Goal: Find specific fact: Find specific page/section

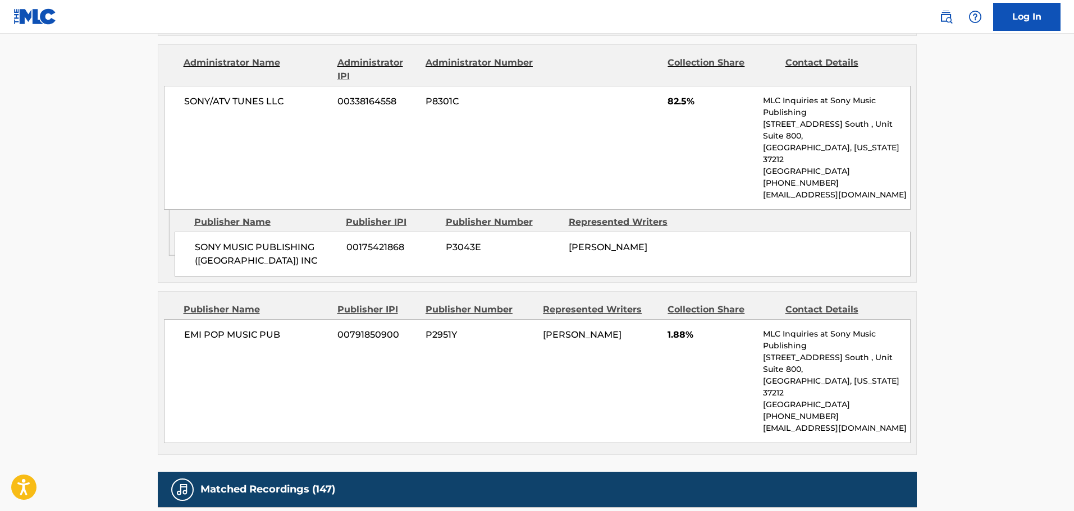
scroll to position [1347, 0]
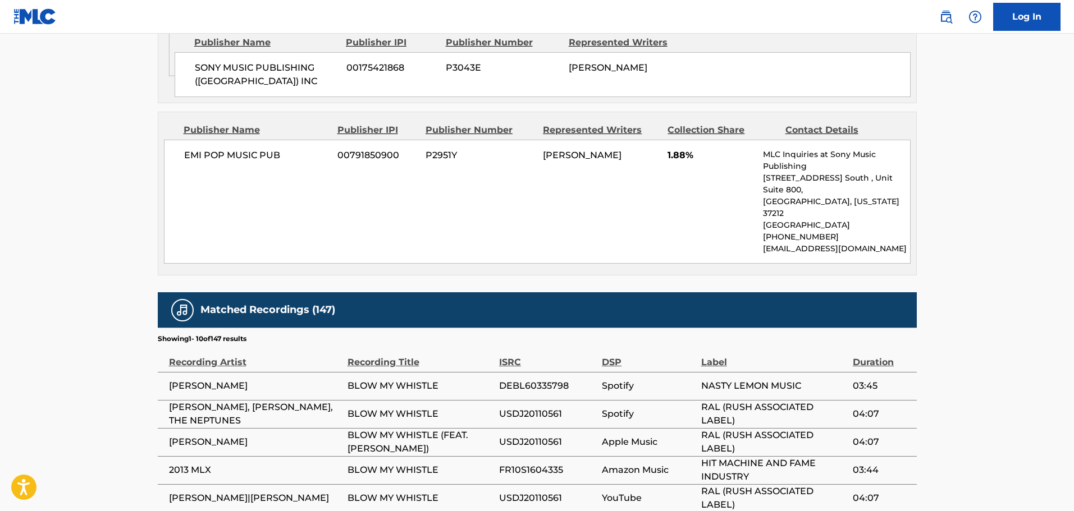
click at [172, 436] on span "[PERSON_NAME]" at bounding box center [255, 442] width 173 height 13
drag, startPoint x: 172, startPoint y: 335, endPoint x: 257, endPoint y: 327, distance: 84.5
click at [264, 436] on span "[PERSON_NAME]" at bounding box center [255, 442] width 173 height 13
click at [172, 436] on span "[PERSON_NAME]" at bounding box center [255, 442] width 173 height 13
drag, startPoint x: 168, startPoint y: 331, endPoint x: 416, endPoint y: 341, distance: 248.3
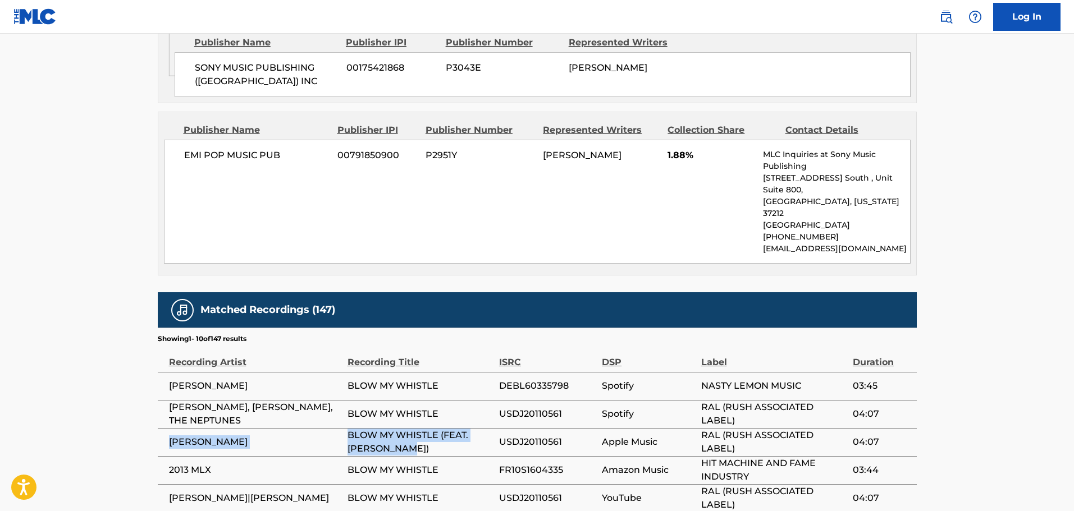
click at [416, 428] on tr "[PERSON_NAME] BLOW MY WHISTLE (FEAT. [PERSON_NAME]) USDJ20110561 Apple Music RA…" at bounding box center [537, 442] width 759 height 28
copy tr "[PERSON_NAME] BLOW MY WHISTLE (FEAT. [PERSON_NAME])"
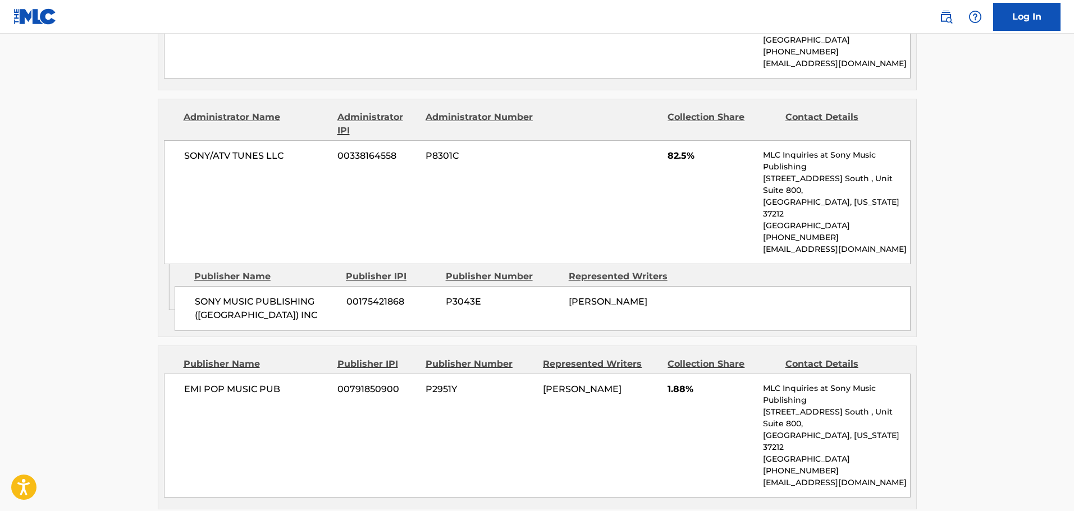
scroll to position [0, 0]
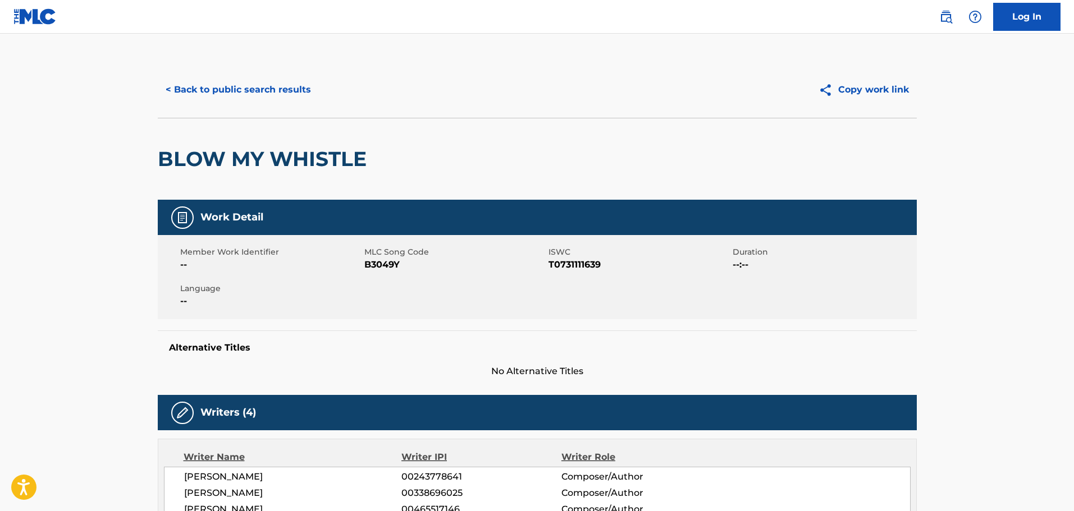
drag, startPoint x: 93, startPoint y: 243, endPoint x: 60, endPoint y: -18, distance: 263.1
click at [166, 90] on button "< Back to public search results" at bounding box center [238, 90] width 161 height 28
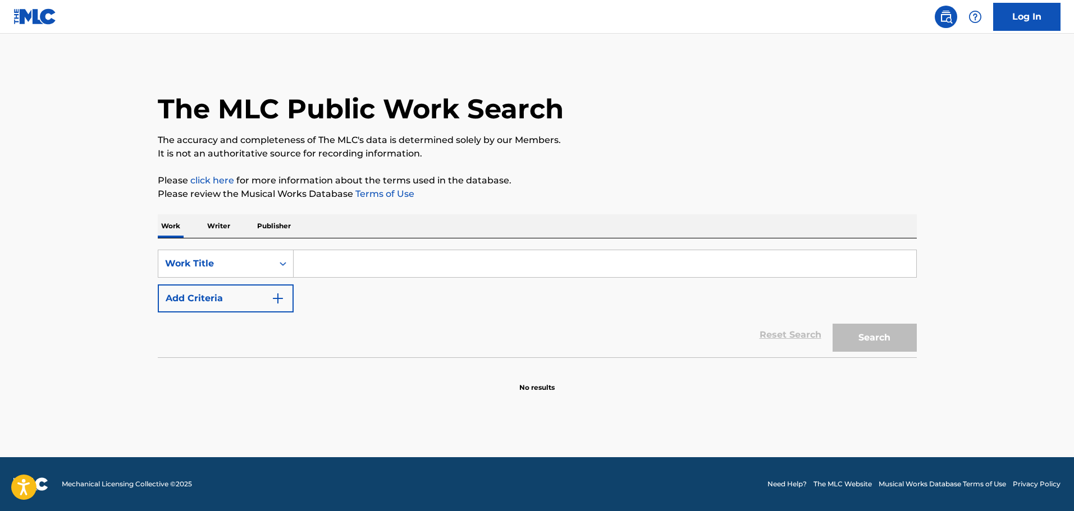
click at [340, 276] on input "Search Form" at bounding box center [605, 263] width 623 height 27
click at [229, 276] on div "Work Title" at bounding box center [226, 264] width 136 height 28
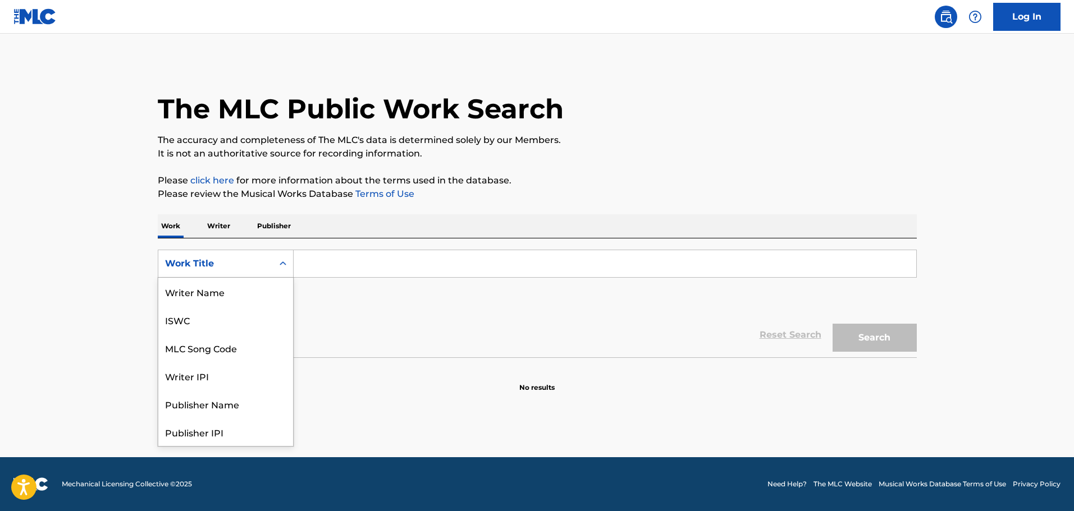
scroll to position [56, 0]
click at [229, 302] on div "MLC Song Code" at bounding box center [225, 292] width 135 height 28
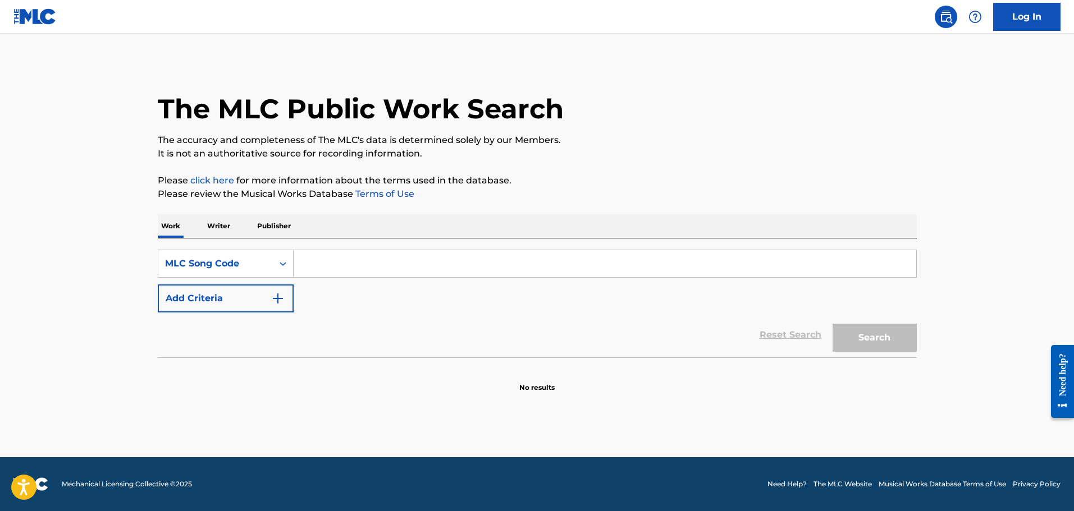
click at [340, 265] on input "Search Form" at bounding box center [605, 263] width 623 height 27
paste input "B70908"
type input "B70908"
click at [833, 324] on button "Search" at bounding box center [875, 338] width 84 height 28
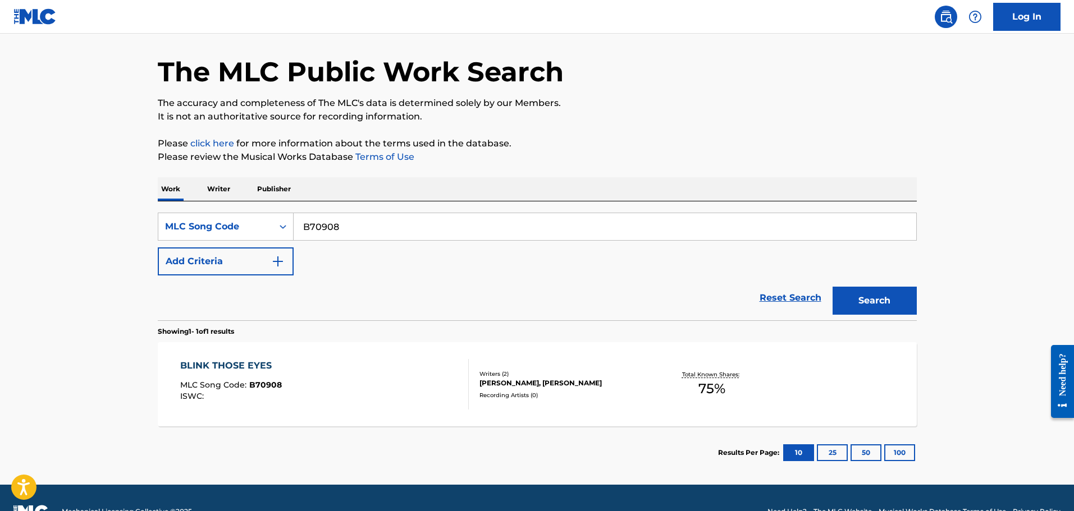
scroll to position [65, 0]
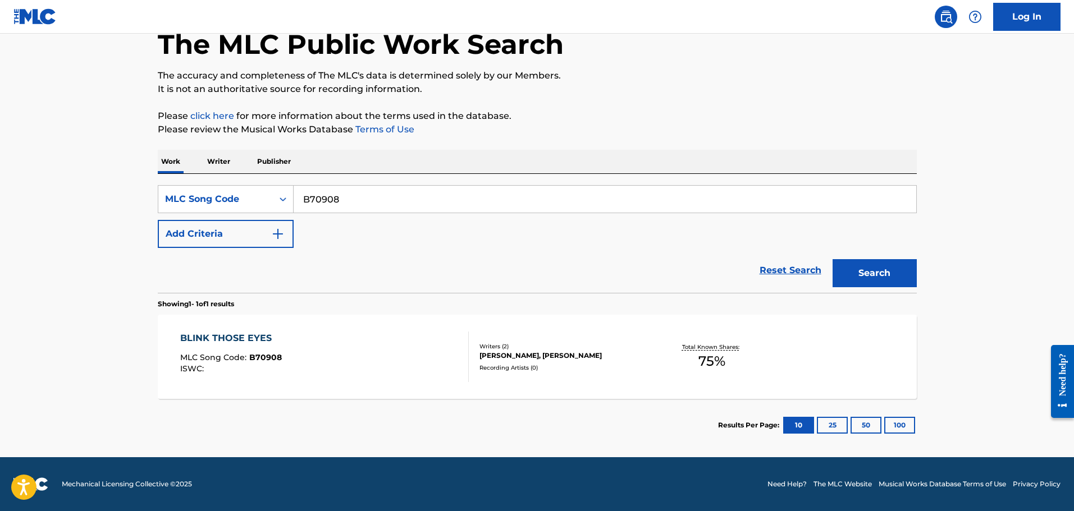
click at [344, 313] on section "BLINK THOSE EYES MLC Song Code : B70908 ISWC : Writers ( 2 ) [PERSON_NAME], [PE…" at bounding box center [537, 354] width 759 height 90
click at [339, 342] on div "BLINK THOSE EYES MLC Song Code : B70908 ISWC :" at bounding box center [324, 357] width 289 height 51
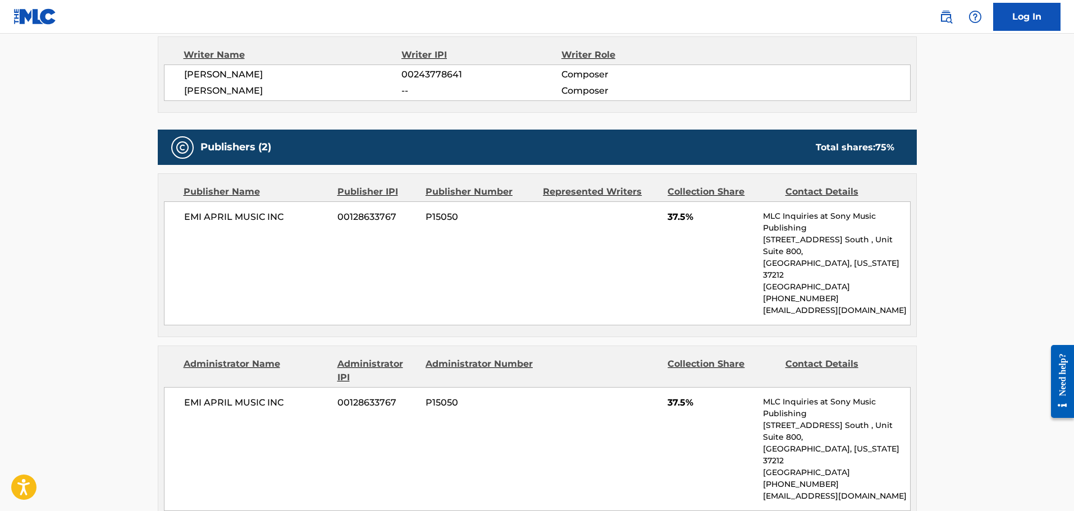
scroll to position [307, 0]
